Goal: Information Seeking & Learning: Check status

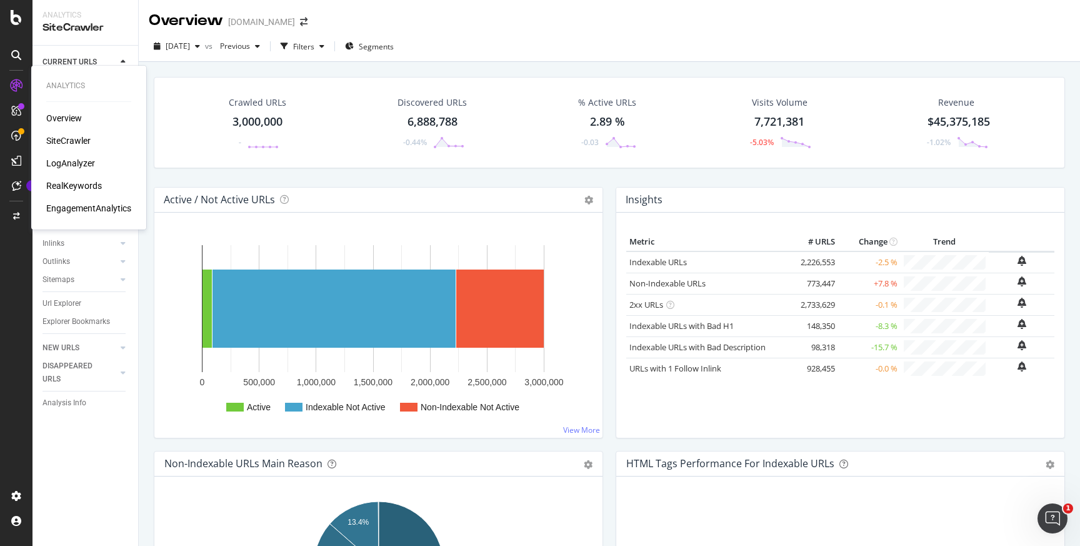
click at [73, 189] on div "RealKeywords" at bounding box center [74, 185] width 56 height 13
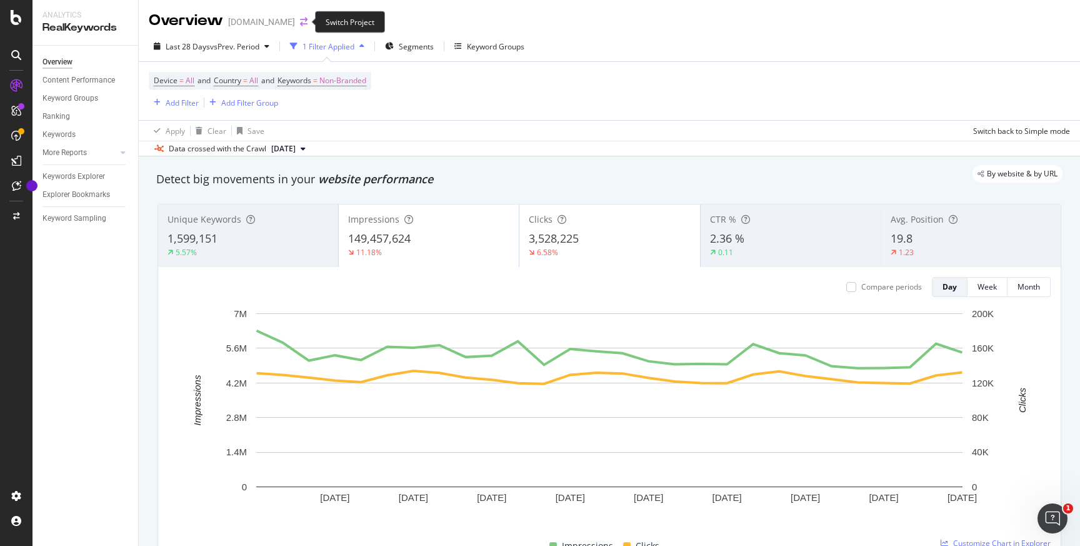
click at [301, 22] on icon "arrow-right-arrow-left" at bounding box center [304, 22] width 8 height 9
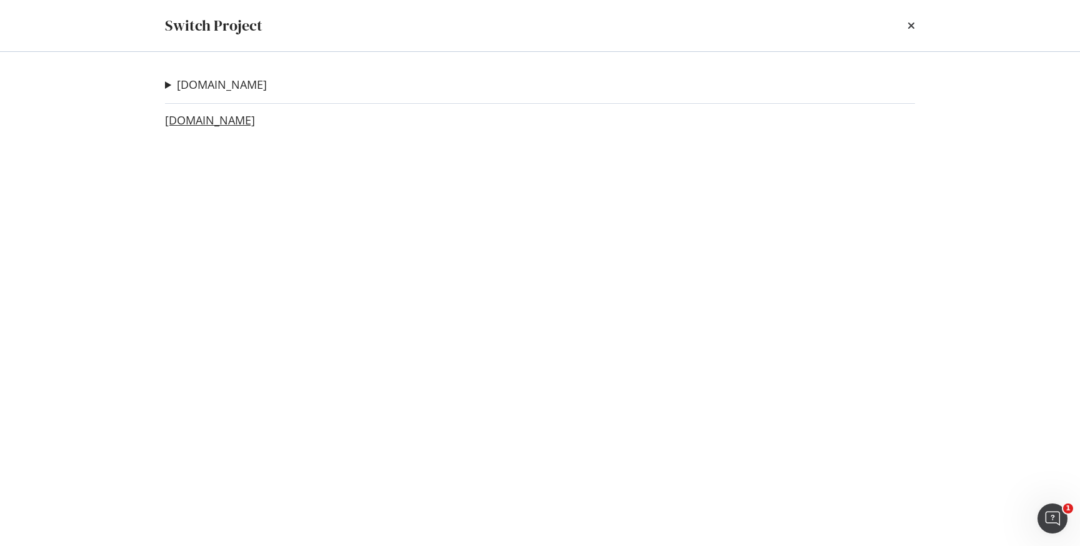
click at [229, 124] on link "[DOMAIN_NAME]" at bounding box center [210, 120] width 90 height 13
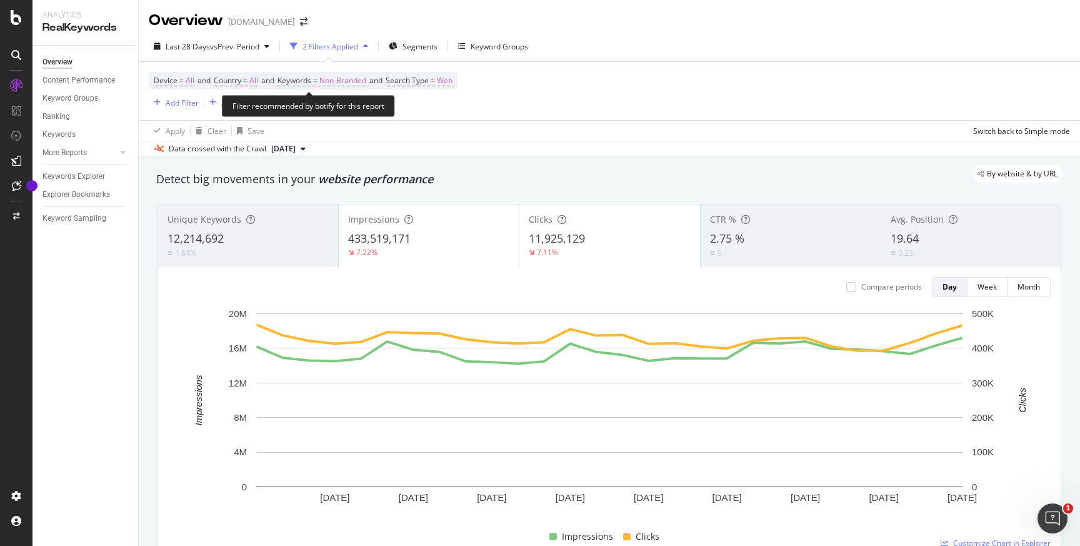
click at [353, 81] on span "Non-Branded" at bounding box center [342, 81] width 47 height 18
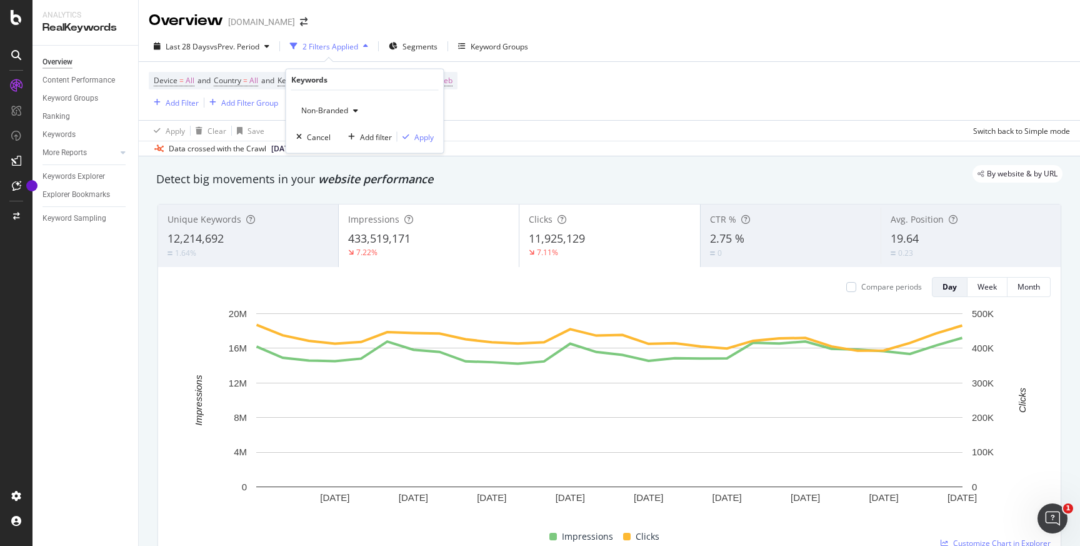
click at [355, 112] on icon "button" at bounding box center [355, 111] width 5 height 8
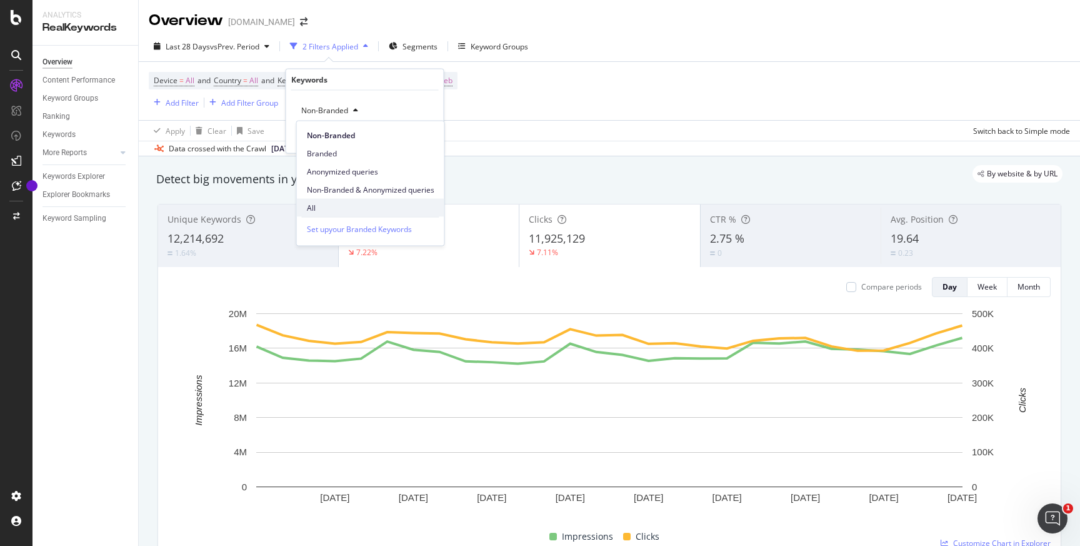
click at [319, 208] on span "All" at bounding box center [371, 207] width 128 height 11
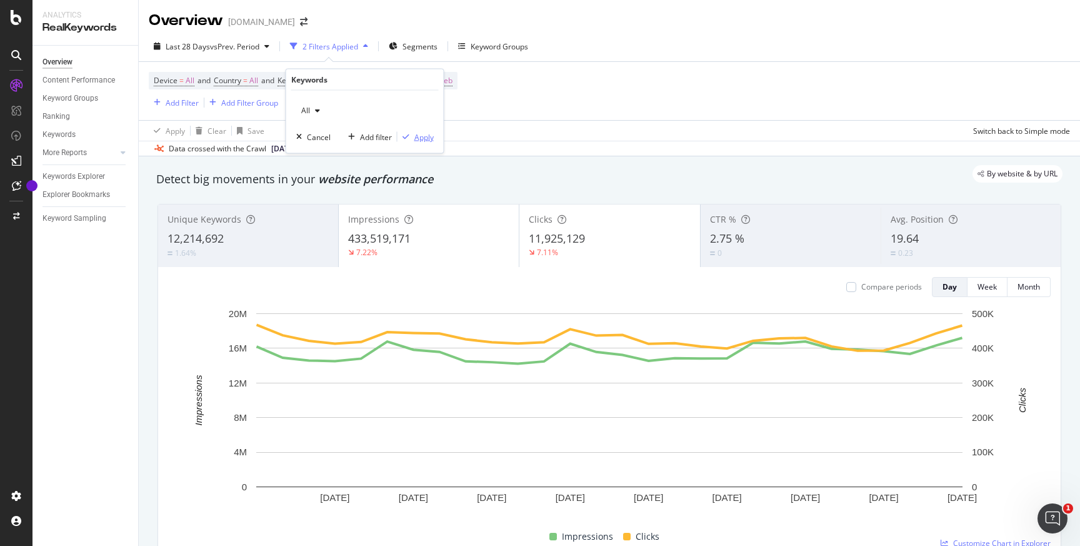
click at [423, 142] on button "Apply" at bounding box center [416, 137] width 36 height 13
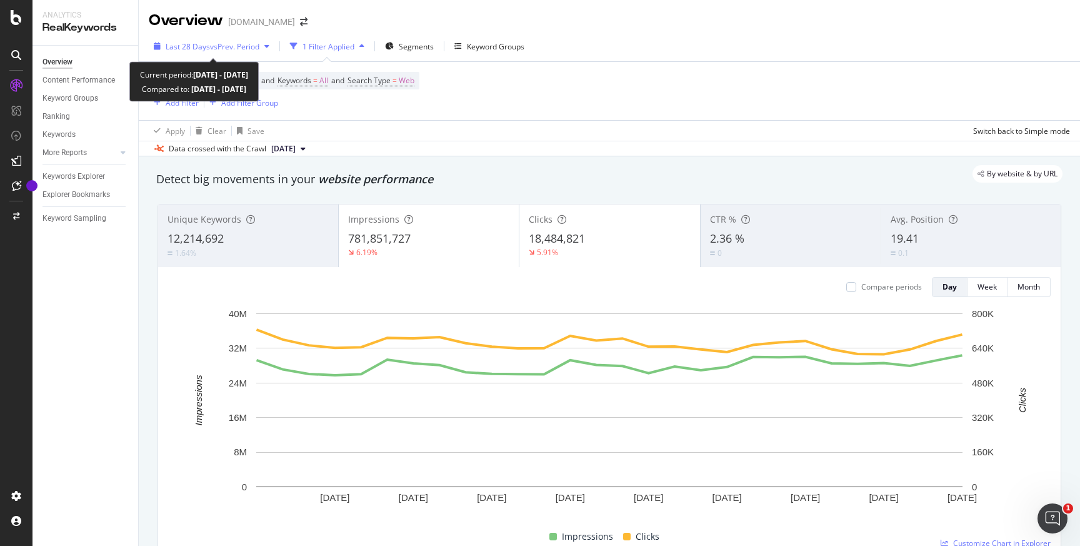
click at [269, 49] on icon "button" at bounding box center [266, 47] width 5 height 8
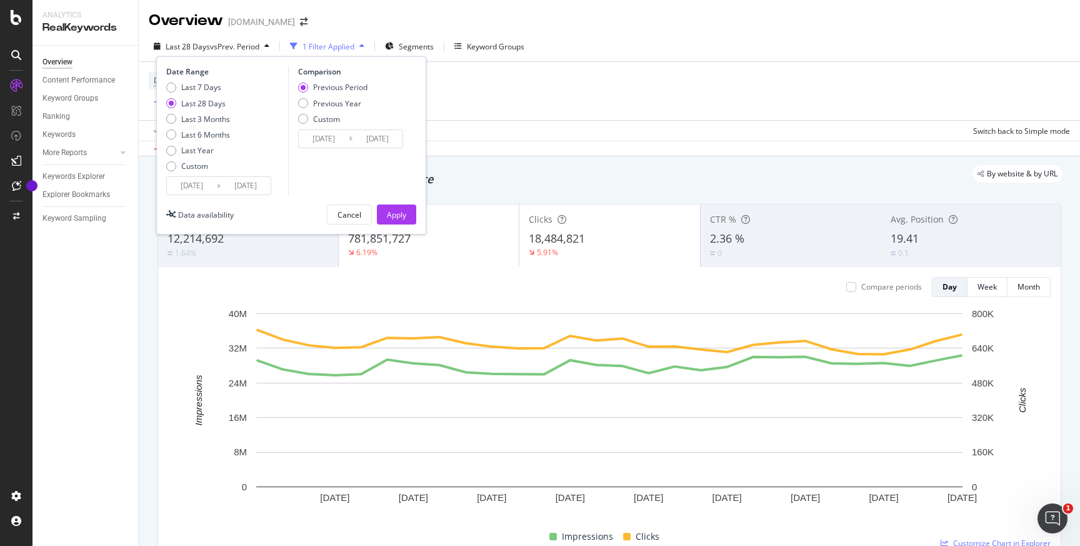
click at [204, 189] on input "[DATE]" at bounding box center [192, 186] width 50 height 18
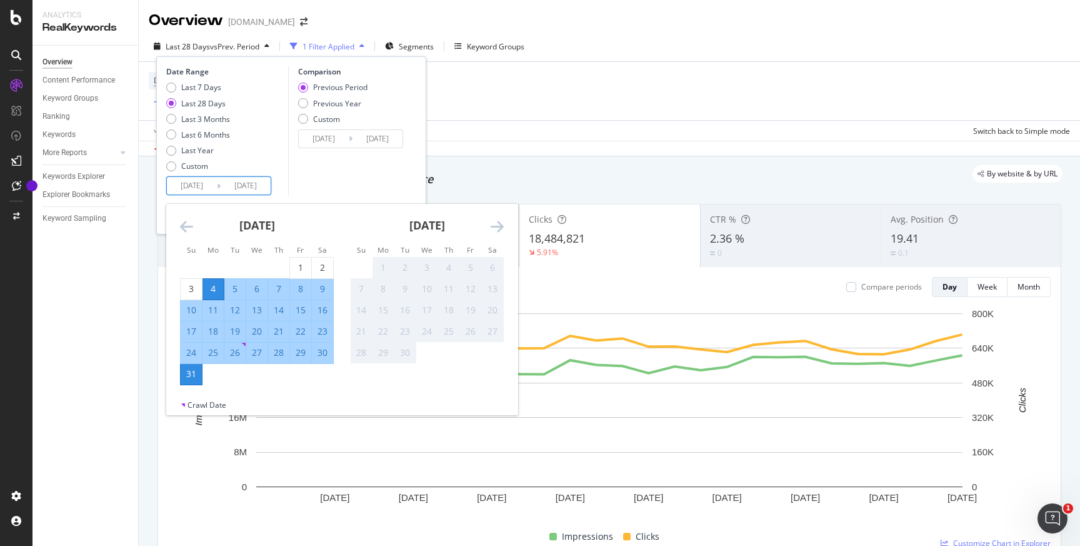
click at [185, 228] on icon "Move backward to switch to the previous month." at bounding box center [186, 226] width 13 height 15
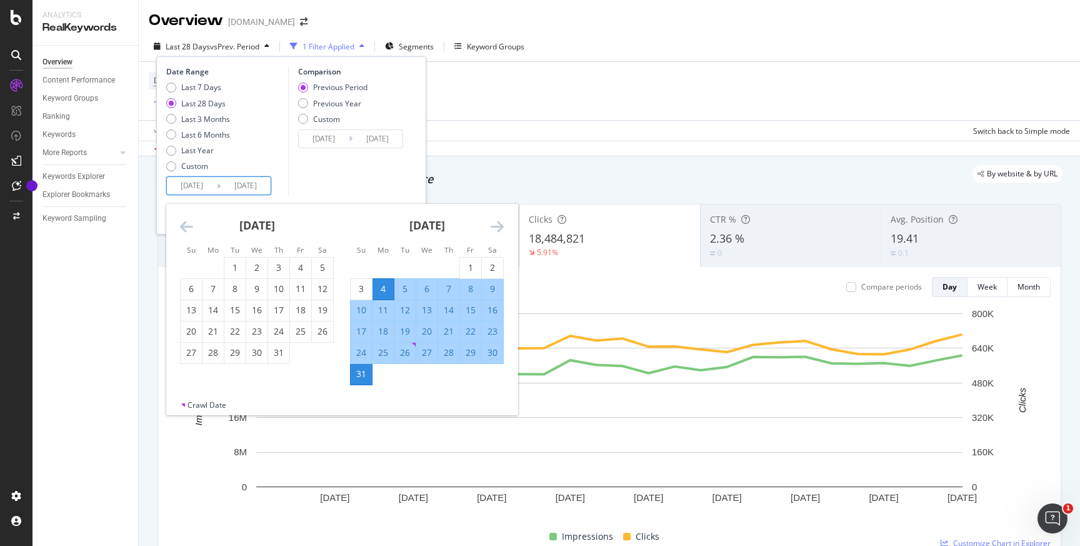
click at [185, 228] on icon "Move backward to switch to the previous month." at bounding box center [186, 226] width 13 height 15
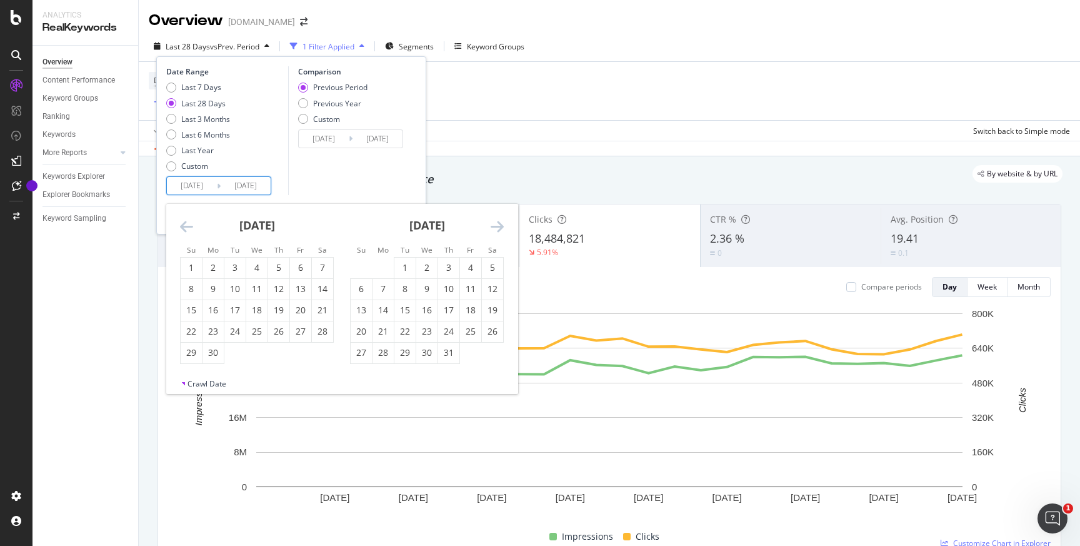
click at [185, 228] on icon "Move backward to switch to the previous month." at bounding box center [186, 226] width 13 height 15
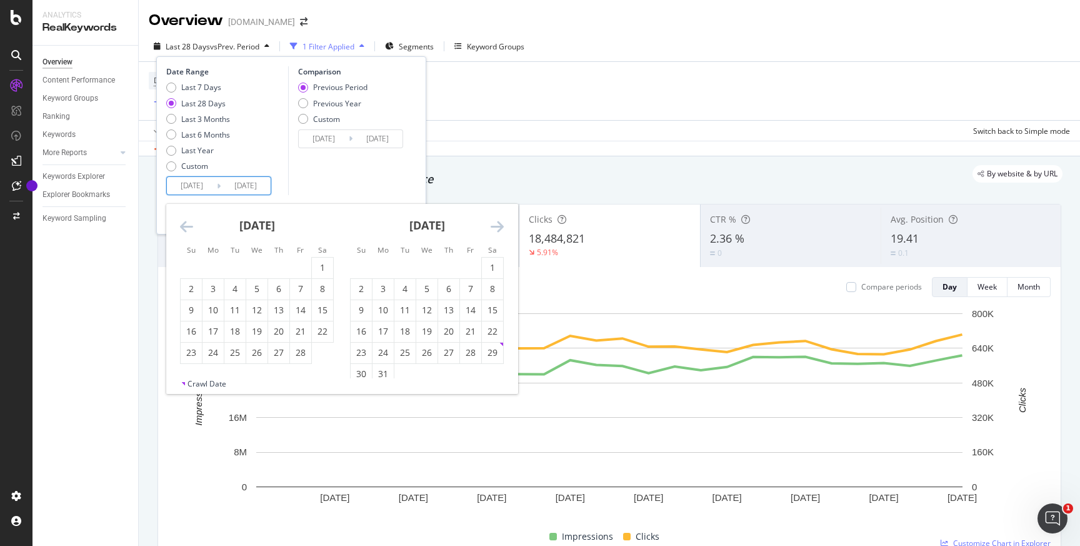
click at [185, 228] on icon "Move backward to switch to the previous month." at bounding box center [186, 226] width 13 height 15
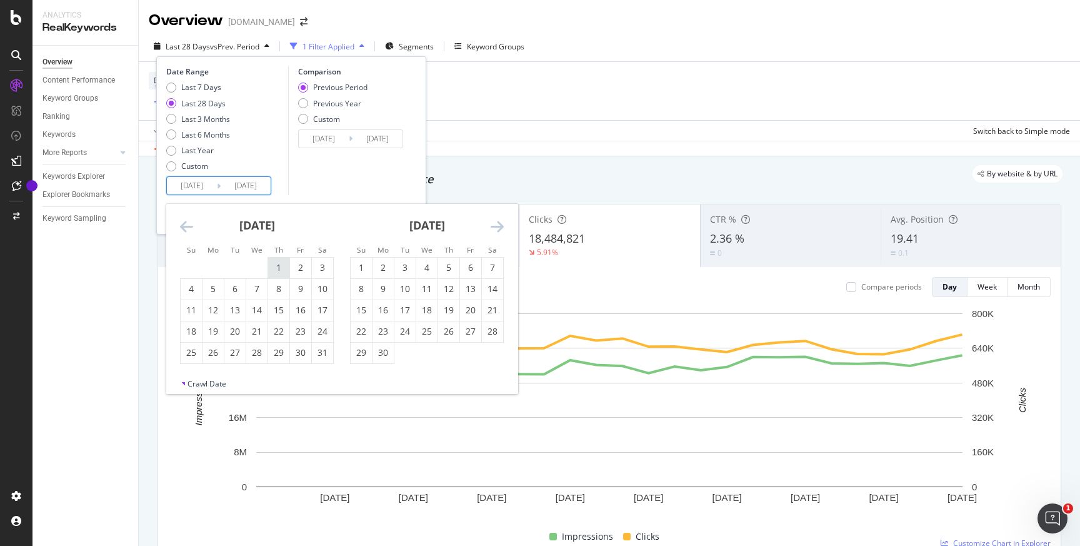
click at [277, 267] on div "1" at bounding box center [278, 267] width 21 height 13
type input "[DATE]"
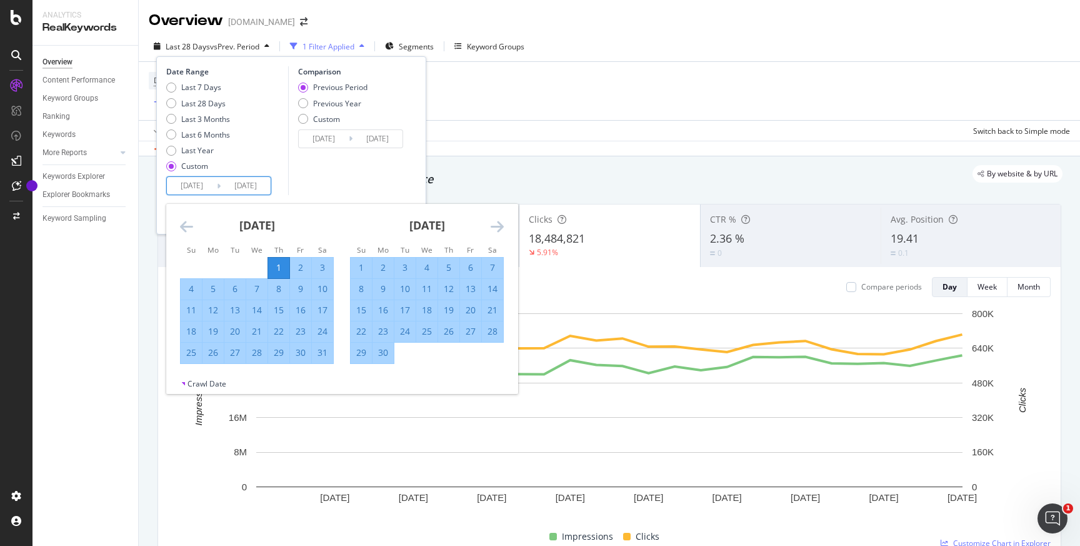
click at [320, 354] on div "31" at bounding box center [322, 352] width 21 height 13
type input "[DATE]"
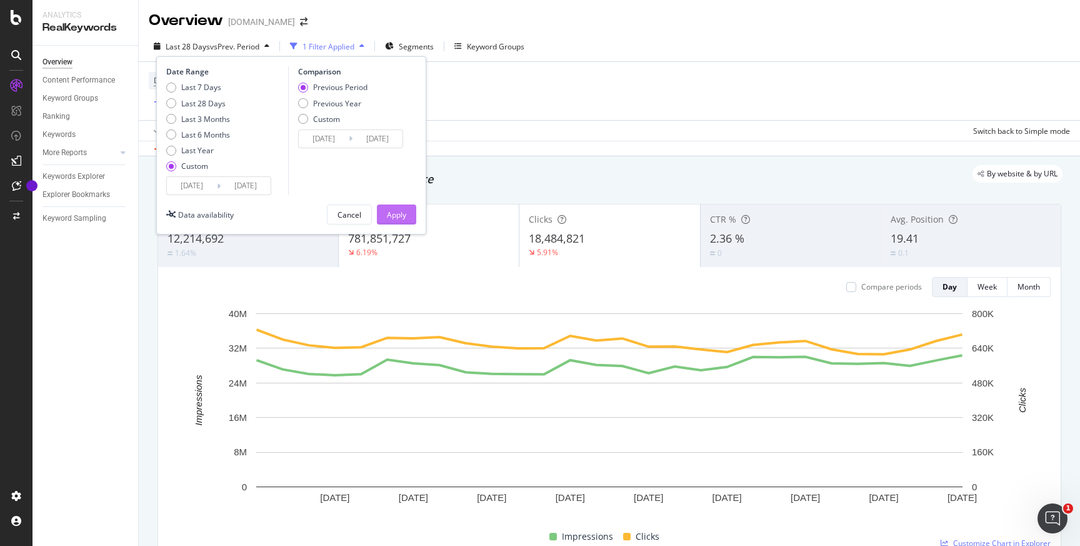
click at [398, 216] on div "Apply" at bounding box center [396, 214] width 19 height 11
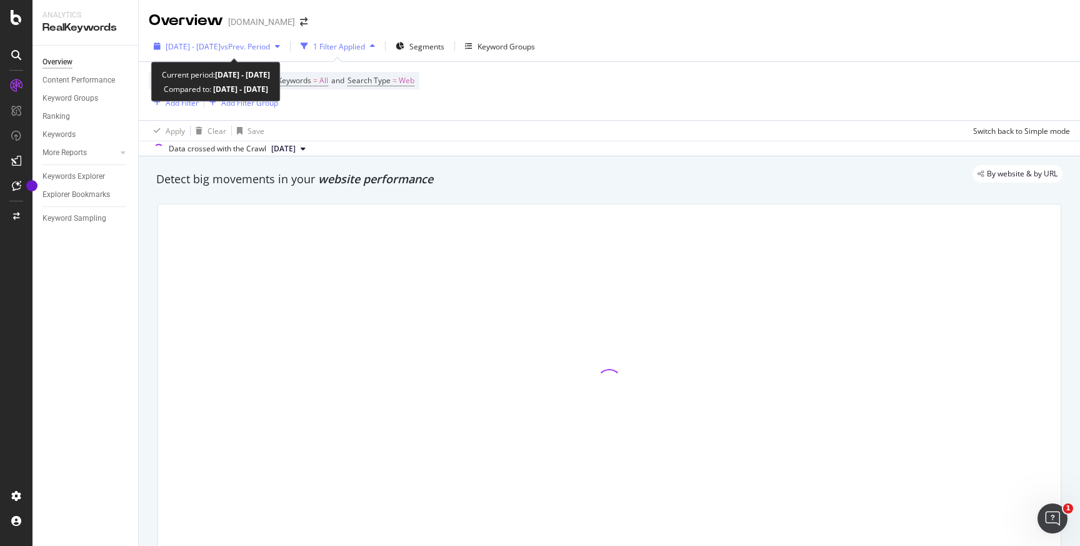
click at [280, 48] on icon "button" at bounding box center [277, 47] width 5 height 8
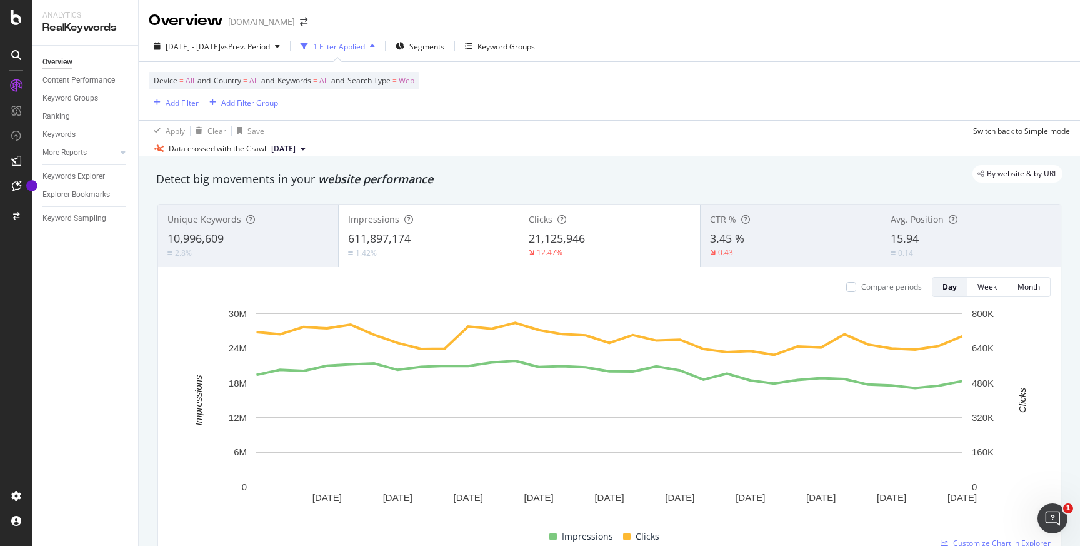
click at [553, 119] on div "Device = All and Country = All and Keywords = All and Search Type = Web Add Fil…" at bounding box center [609, 91] width 921 height 58
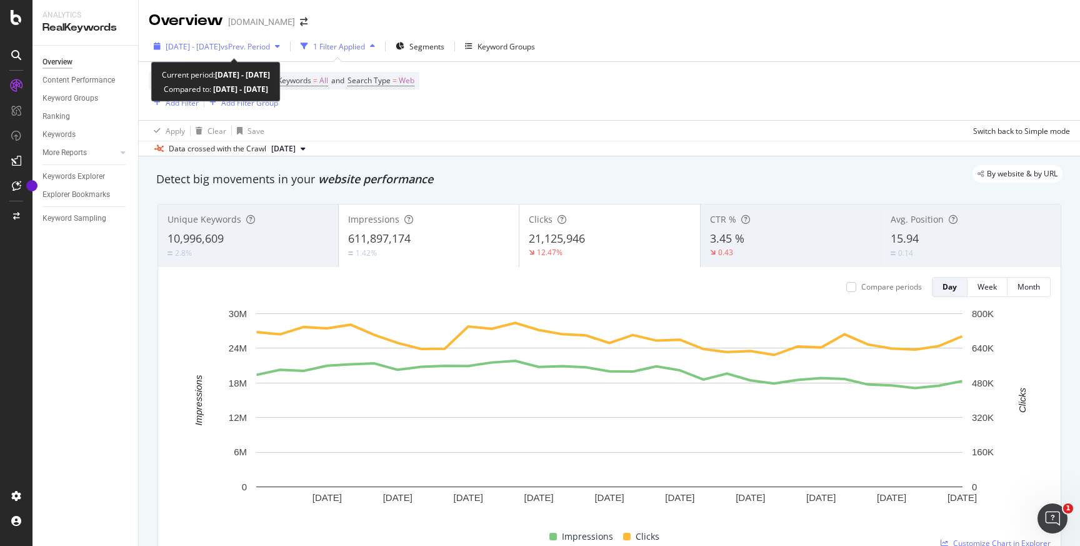
click at [270, 46] on span "vs Prev. Period" at bounding box center [245, 46] width 49 height 11
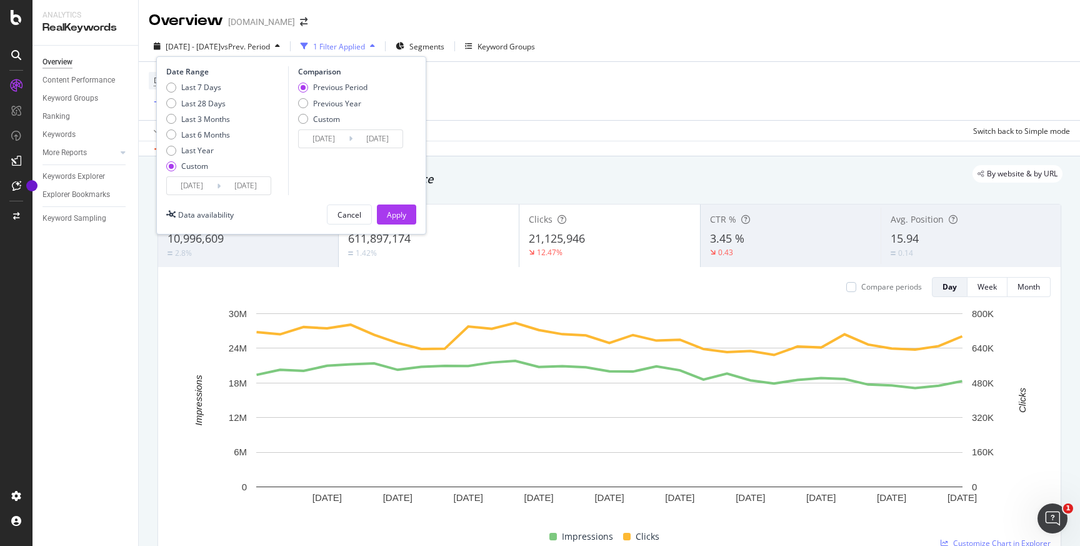
click at [515, 84] on div "Device = All and Country = All and Keywords = All and Search Type = Web Add Fil…" at bounding box center [609, 91] width 921 height 58
